Goal: Task Accomplishment & Management: Manage account settings

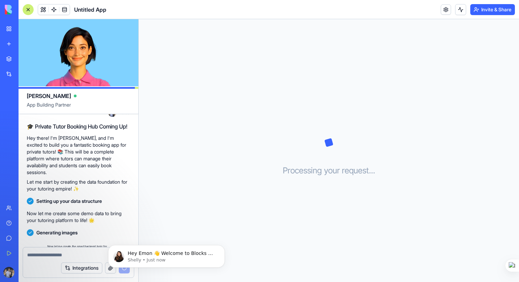
scroll to position [44, 0]
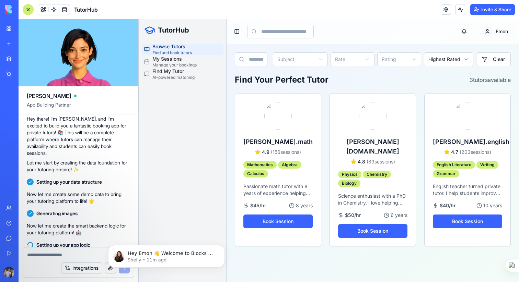
scroll to position [307, 0]
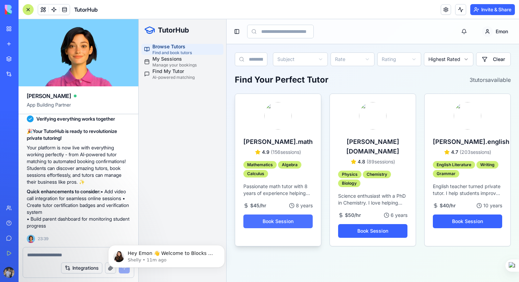
click at [287, 221] on button "Book Session" at bounding box center [277, 222] width 69 height 14
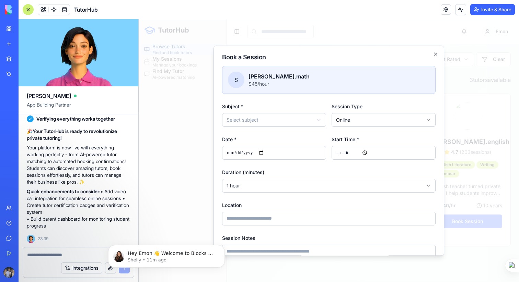
click at [271, 118] on body "TutorHub Browse Tutors Find and book tutors My Sessions Manage your bookings Fi…" at bounding box center [329, 150] width 380 height 263
click at [266, 154] on input "Date *" at bounding box center [274, 153] width 104 height 14
type input "**********"
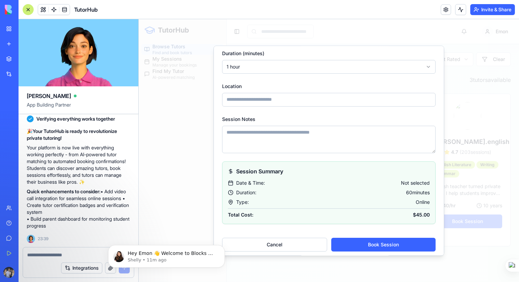
scroll to position [123, 0]
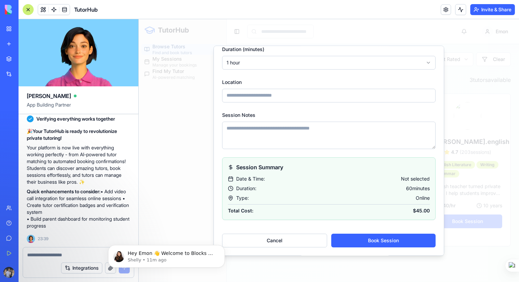
click at [262, 94] on input "Location" at bounding box center [328, 96] width 213 height 14
click at [239, 134] on textarea "Session Notes" at bounding box center [328, 135] width 213 height 27
click at [370, 242] on button "Book Session" at bounding box center [383, 241] width 104 height 14
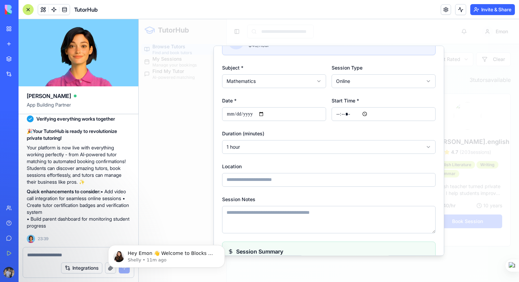
scroll to position [15, 0]
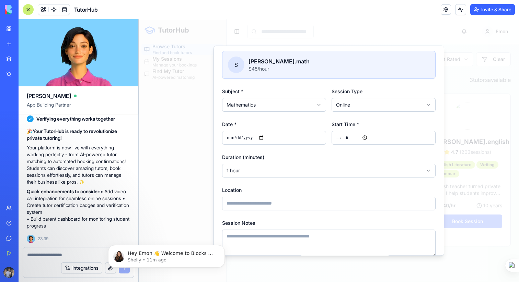
click at [341, 136] on input "Start Time *" at bounding box center [383, 138] width 104 height 14
click at [367, 137] on input "Start Time *" at bounding box center [383, 138] width 104 height 14
type input "*****"
click at [314, 159] on div "**********" at bounding box center [328, 165] width 213 height 25
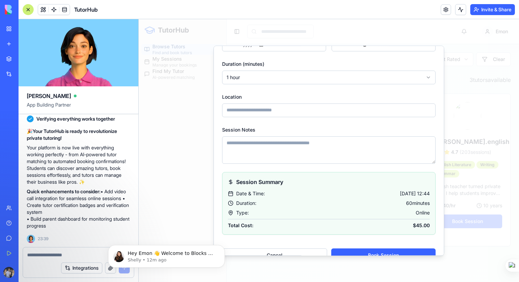
scroll to position [123, 0]
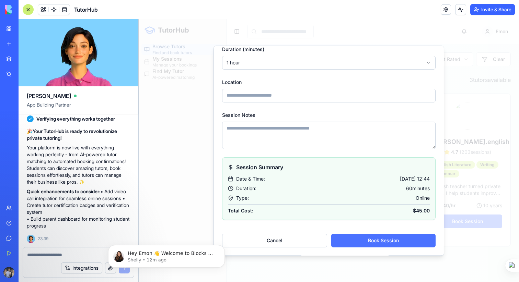
click at [382, 241] on button "Book Session" at bounding box center [383, 241] width 104 height 14
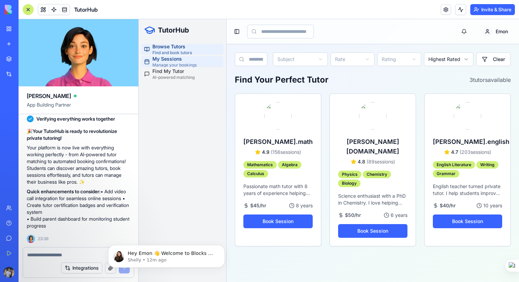
click at [187, 61] on span "My Sessions" at bounding box center [174, 59] width 44 height 7
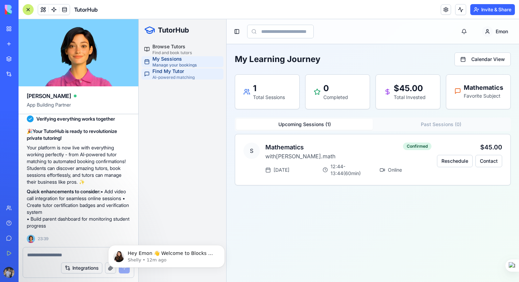
click at [181, 73] on span "Find My Tutor" at bounding box center [173, 71] width 42 height 7
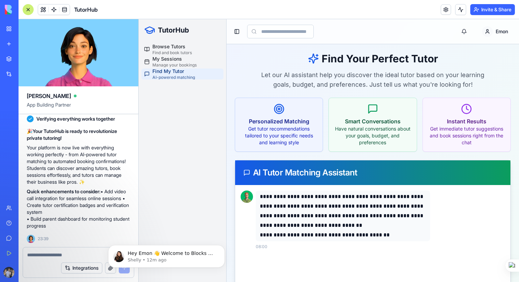
click at [88, 11] on span "TutorHub" at bounding box center [86, 9] width 24 height 8
click at [6, 8] on img at bounding box center [26, 10] width 43 height 10
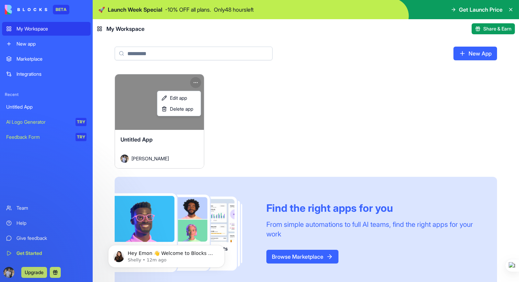
click at [194, 84] on html "BETA My Workspace New app Marketplace Integrations Recent Untitled App AI Logo …" at bounding box center [259, 141] width 519 height 282
click at [241, 132] on html "BETA My Workspace New app Marketplace Integrations Recent Untitled App AI Logo …" at bounding box center [259, 141] width 519 height 282
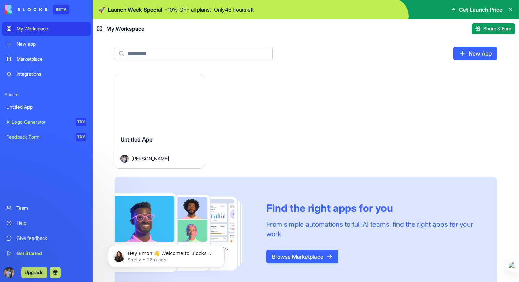
click at [188, 86] on div "Launch" at bounding box center [159, 102] width 89 height 56
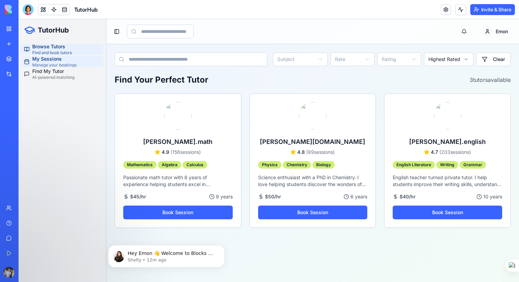
click at [77, 64] on link "My Sessions Manage your bookings" at bounding box center [62, 61] width 82 height 11
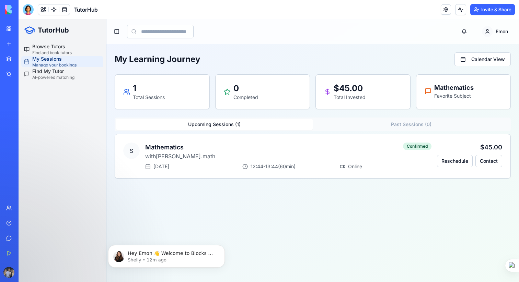
click at [381, 122] on button "Past Sessions ( 0 )" at bounding box center [410, 124] width 197 height 11
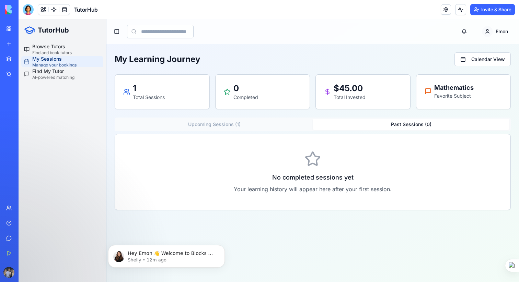
click at [243, 127] on button "Upcoming Sessions ( 1 )" at bounding box center [214, 124] width 197 height 11
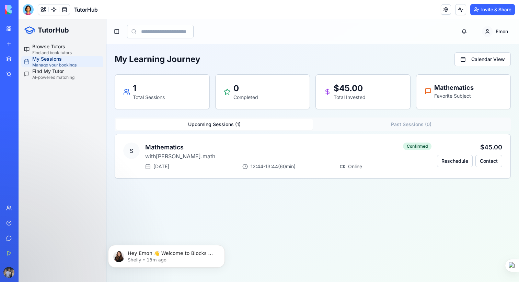
click at [22, 9] on img at bounding box center [26, 10] width 43 height 10
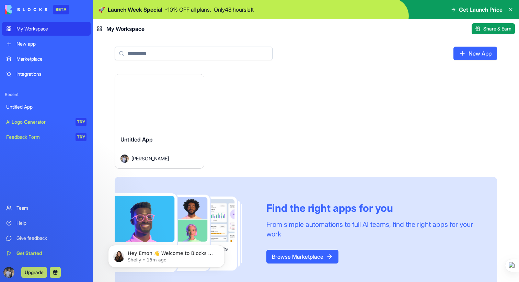
click at [31, 10] on img at bounding box center [26, 10] width 43 height 10
click at [36, 10] on img at bounding box center [26, 10] width 43 height 10
click at [40, 45] on div "New app" at bounding box center [51, 43] width 70 height 7
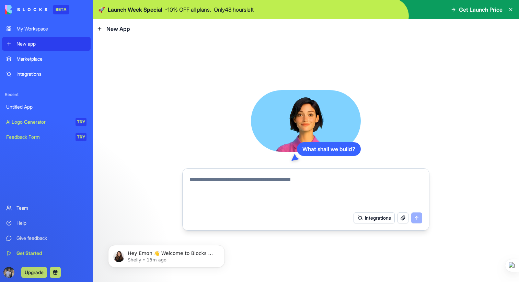
click at [35, 27] on div "My Workspace" at bounding box center [51, 28] width 70 height 7
